Goal: Information Seeking & Learning: Learn about a topic

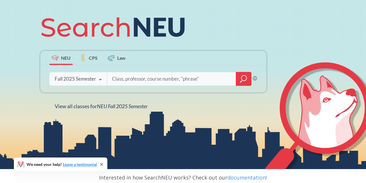
scroll to position [67, 0]
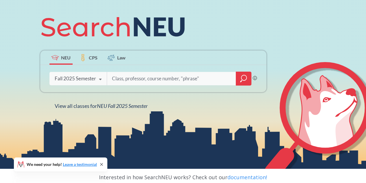
click at [137, 76] on input "search" at bounding box center [171, 78] width 120 height 12
type input "cs 7980"
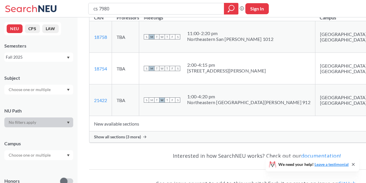
scroll to position [99, 0]
click at [171, 131] on div "Show all sections (3 more)" at bounding box center [256, 136] width 335 height 11
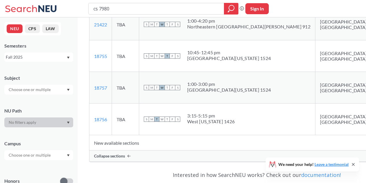
scroll to position [174, 0]
drag, startPoint x: 207, startPoint y: 72, endPoint x: 216, endPoint y: 80, distance: 11.3
click at [216, 81] on span "1:00 - 3:00 pm [GEOGRAPHIC_DATA][US_STATE] 1524" at bounding box center [229, 87] width 84 height 12
click at [230, 82] on td "S M T W T F S 1:00 - 3:00 pm [GEOGRAPHIC_DATA][US_STATE] 1524" at bounding box center [227, 88] width 176 height 32
